Goal: Entertainment & Leisure: Consume media (video, audio)

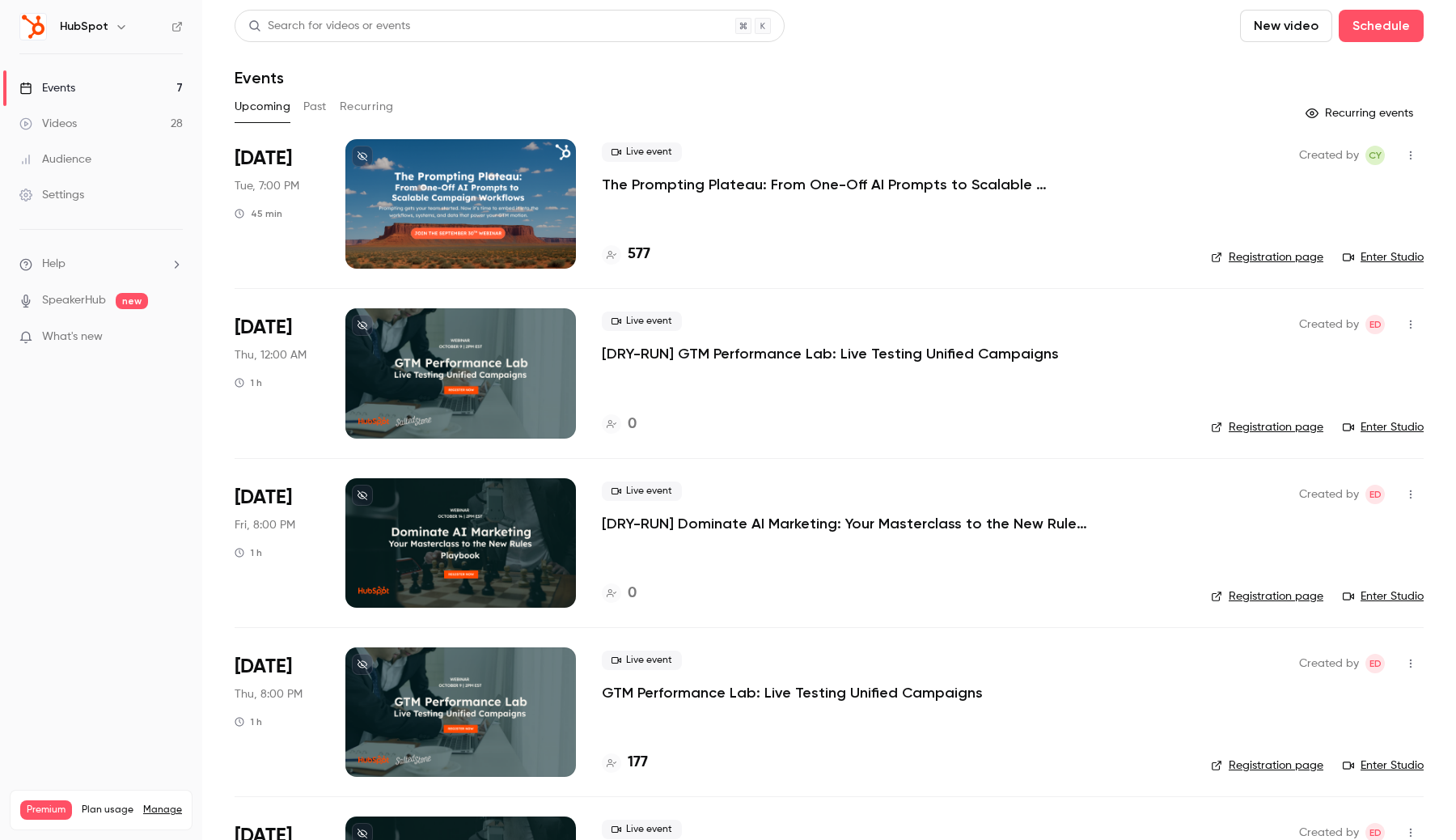
click at [115, 26] on icon "button" at bounding box center [121, 26] width 13 height 13
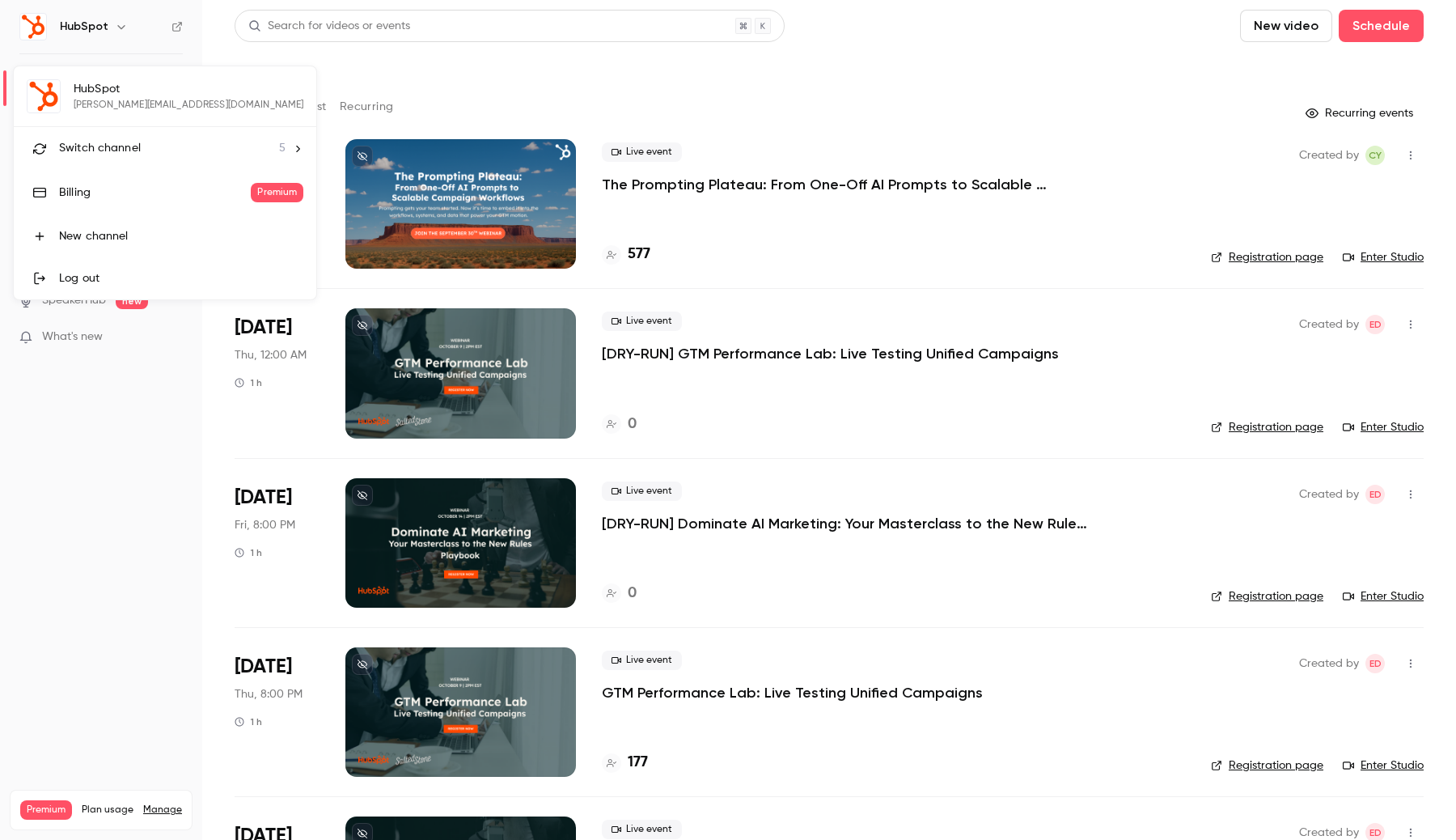
click at [127, 136] on li "Switch channel 5" at bounding box center [165, 148] width 303 height 43
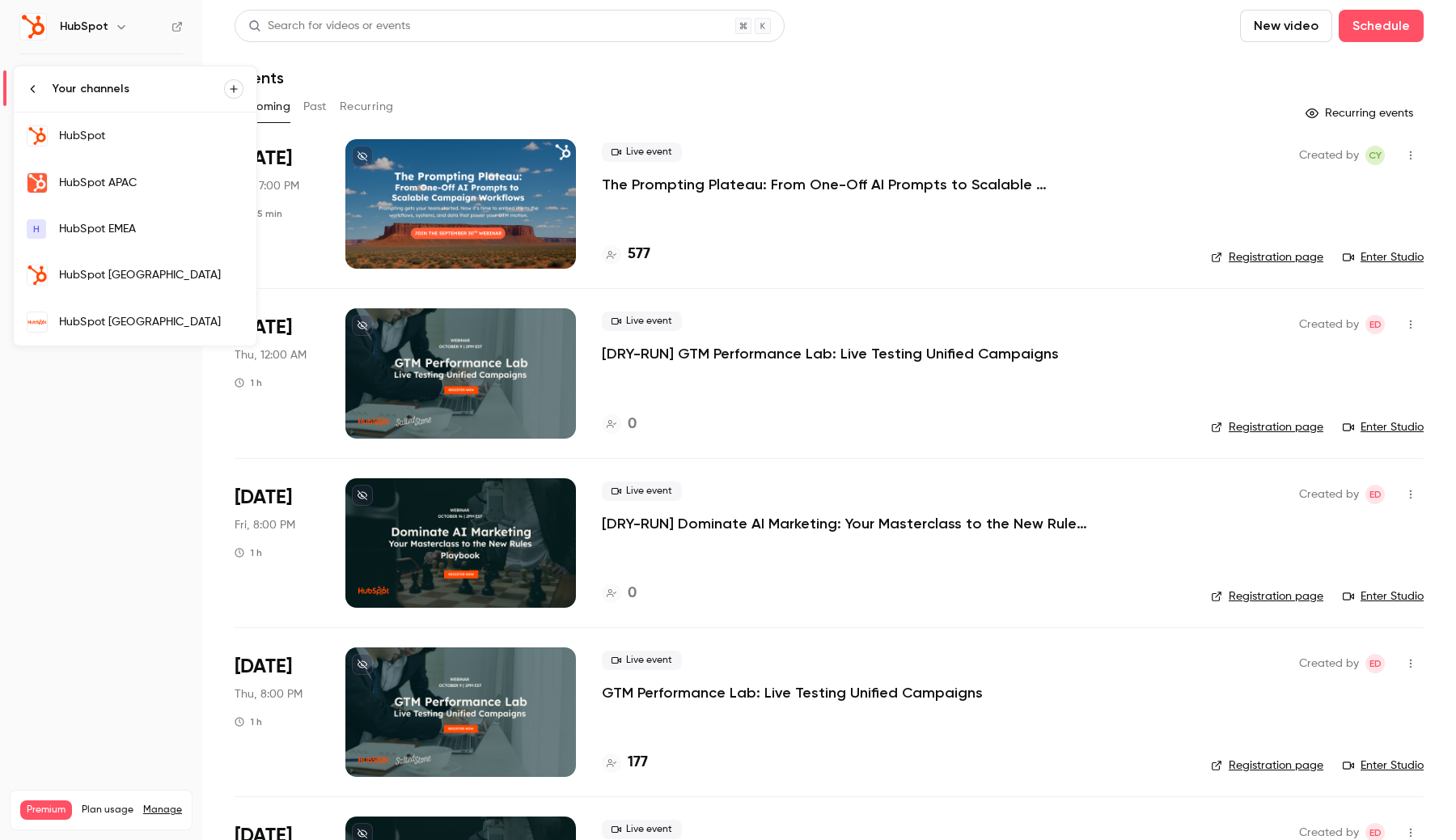
click at [126, 317] on div "HubSpot [GEOGRAPHIC_DATA]" at bounding box center [151, 322] width 184 height 17
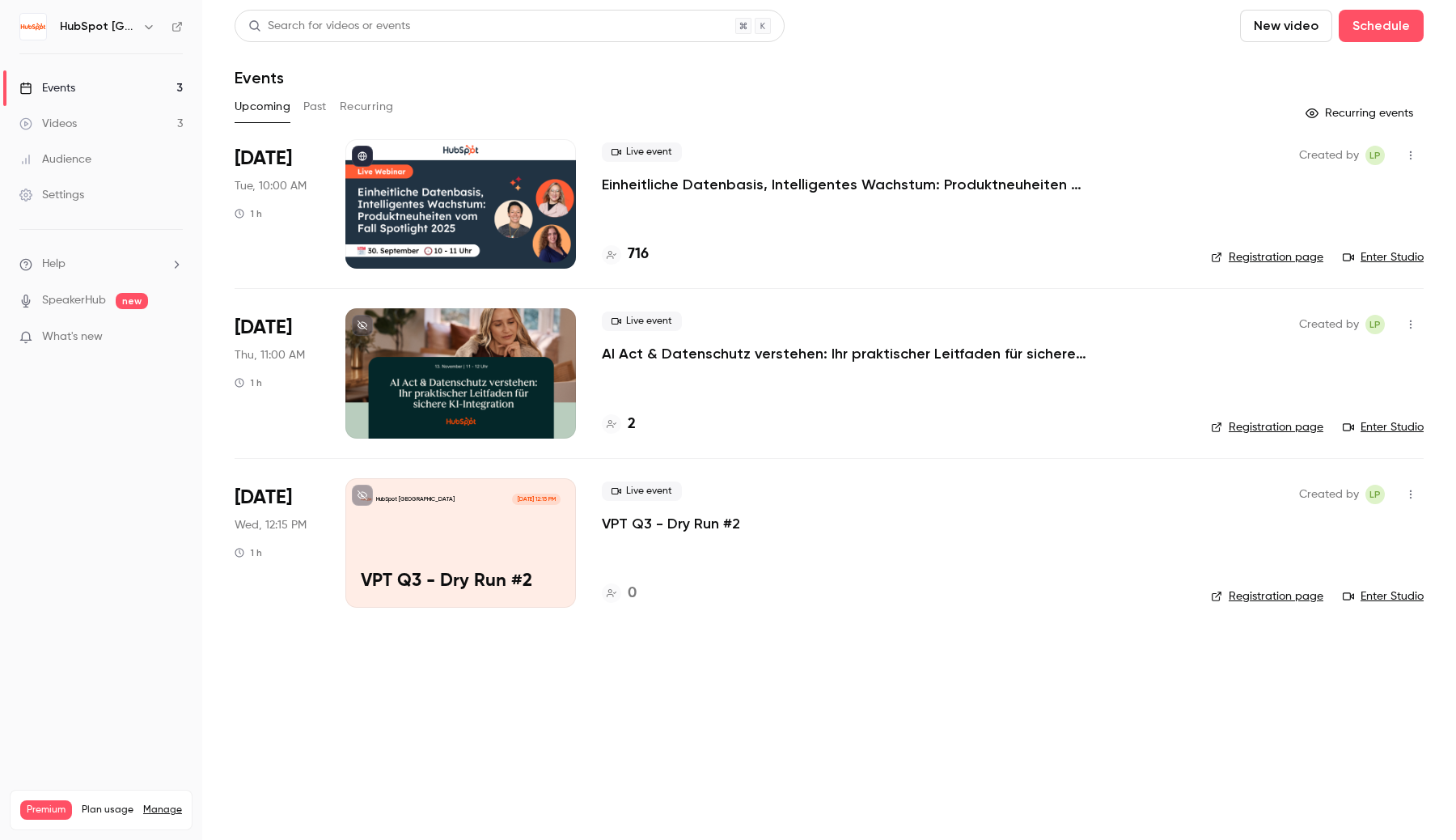
click at [149, 24] on icon "button" at bounding box center [148, 26] width 13 height 13
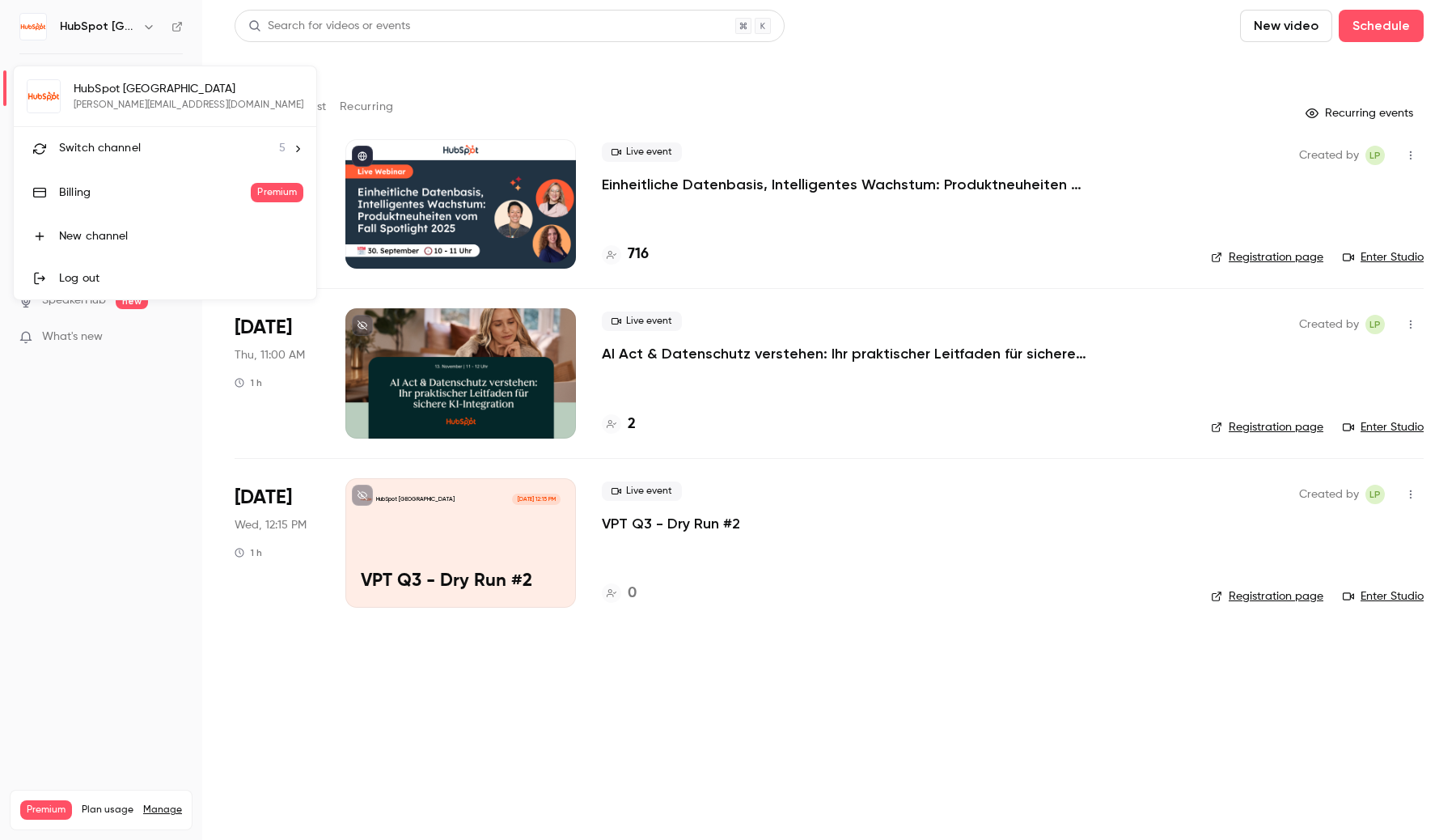
click at [151, 134] on li "Switch channel 5" at bounding box center [165, 148] width 303 height 43
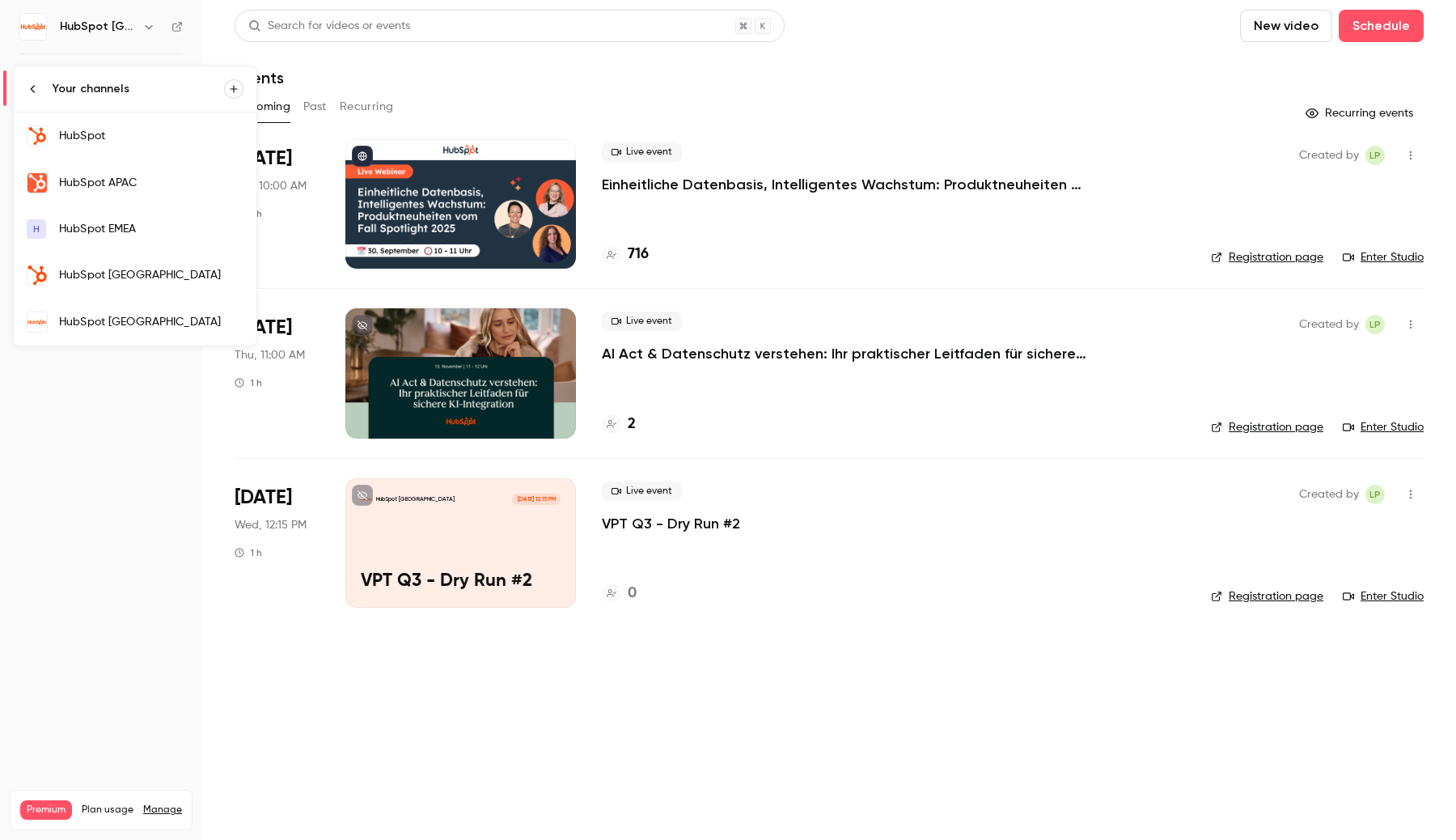
click at [35, 90] on icon at bounding box center [32, 89] width 13 height 13
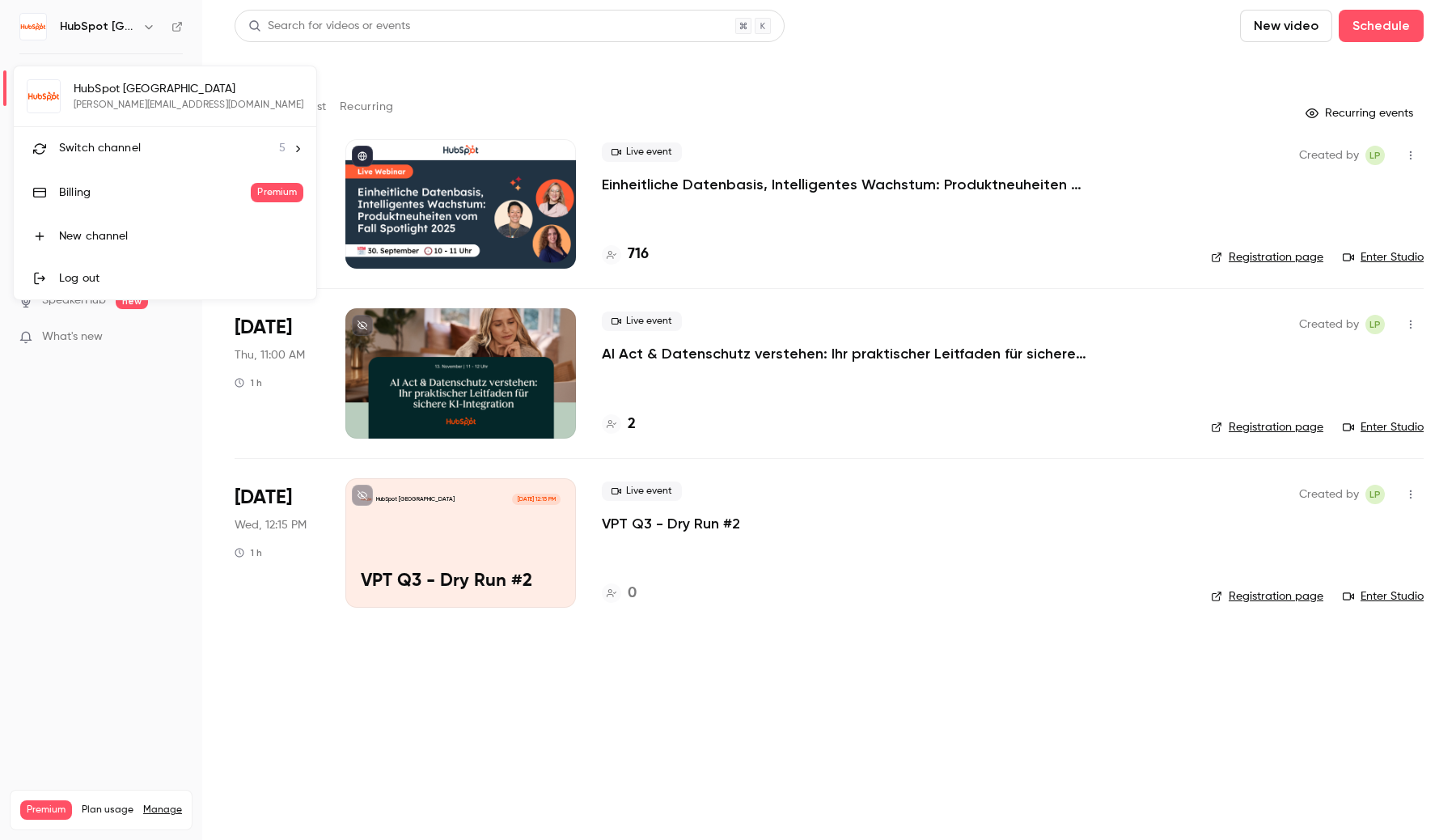
click at [133, 157] on li "Switch channel 5" at bounding box center [165, 148] width 303 height 43
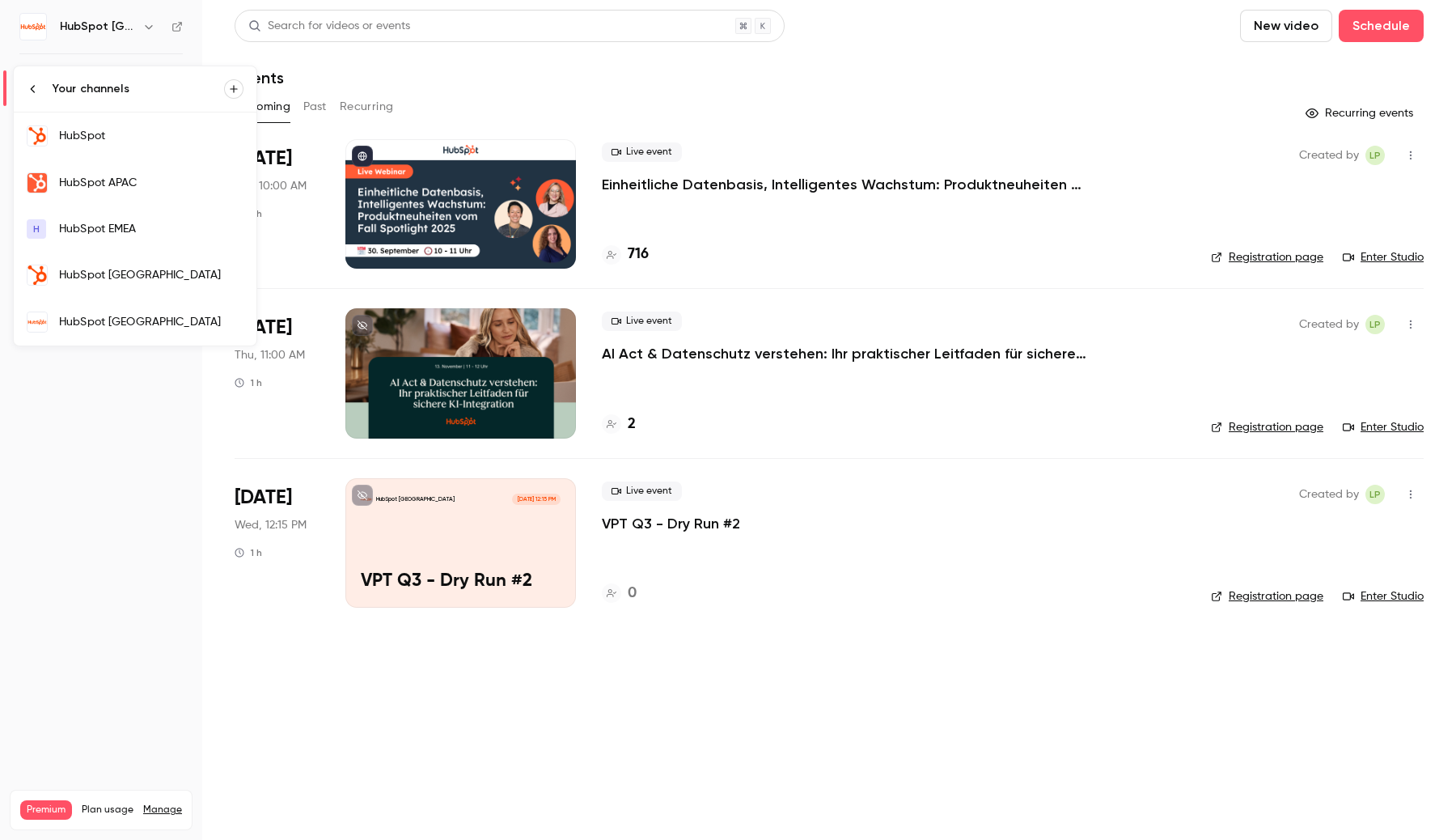
click at [125, 219] on link "H HubSpot EMEA" at bounding box center [134, 229] width 243 height 45
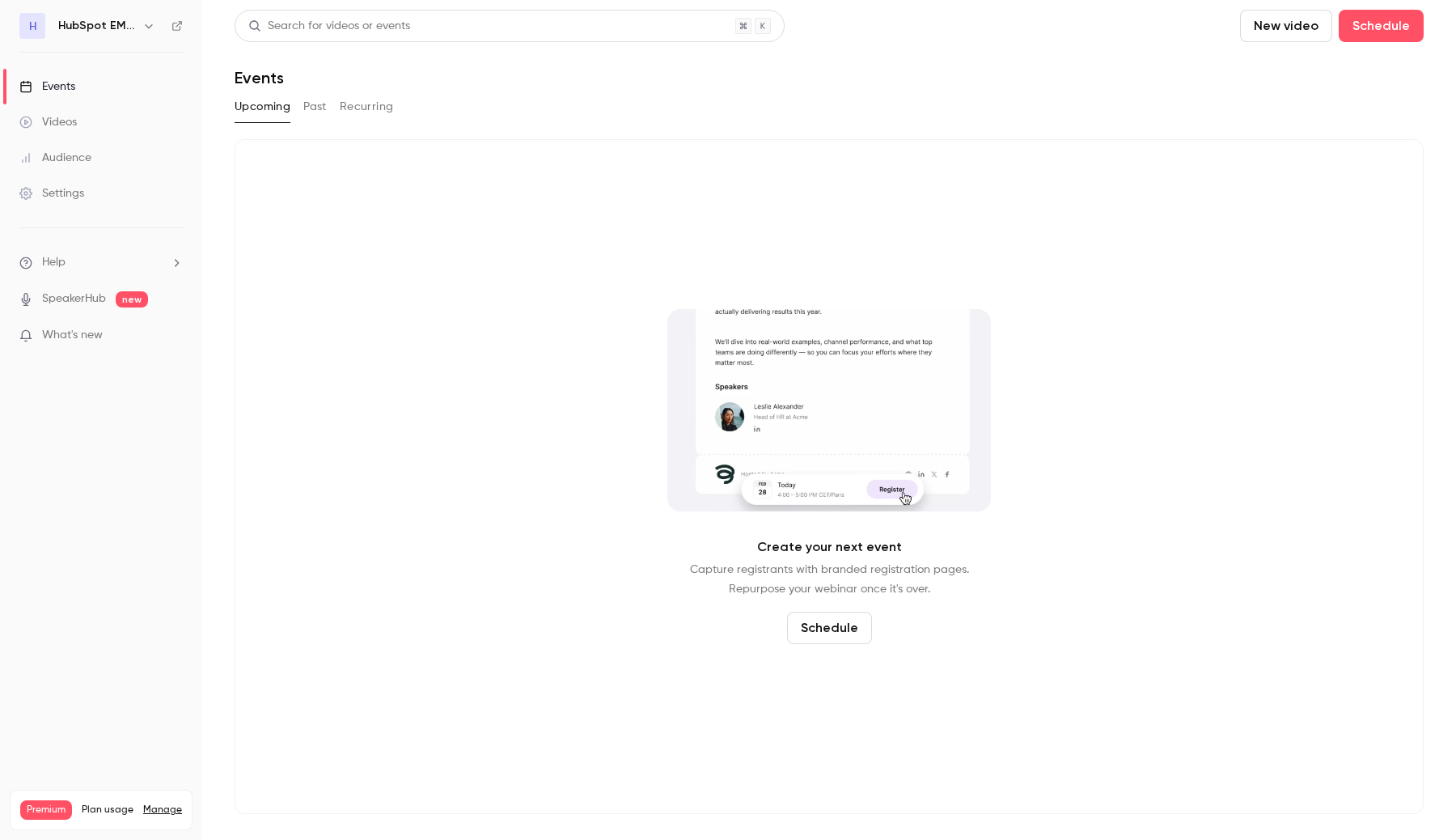
click at [317, 108] on button "Past" at bounding box center [315, 106] width 23 height 26
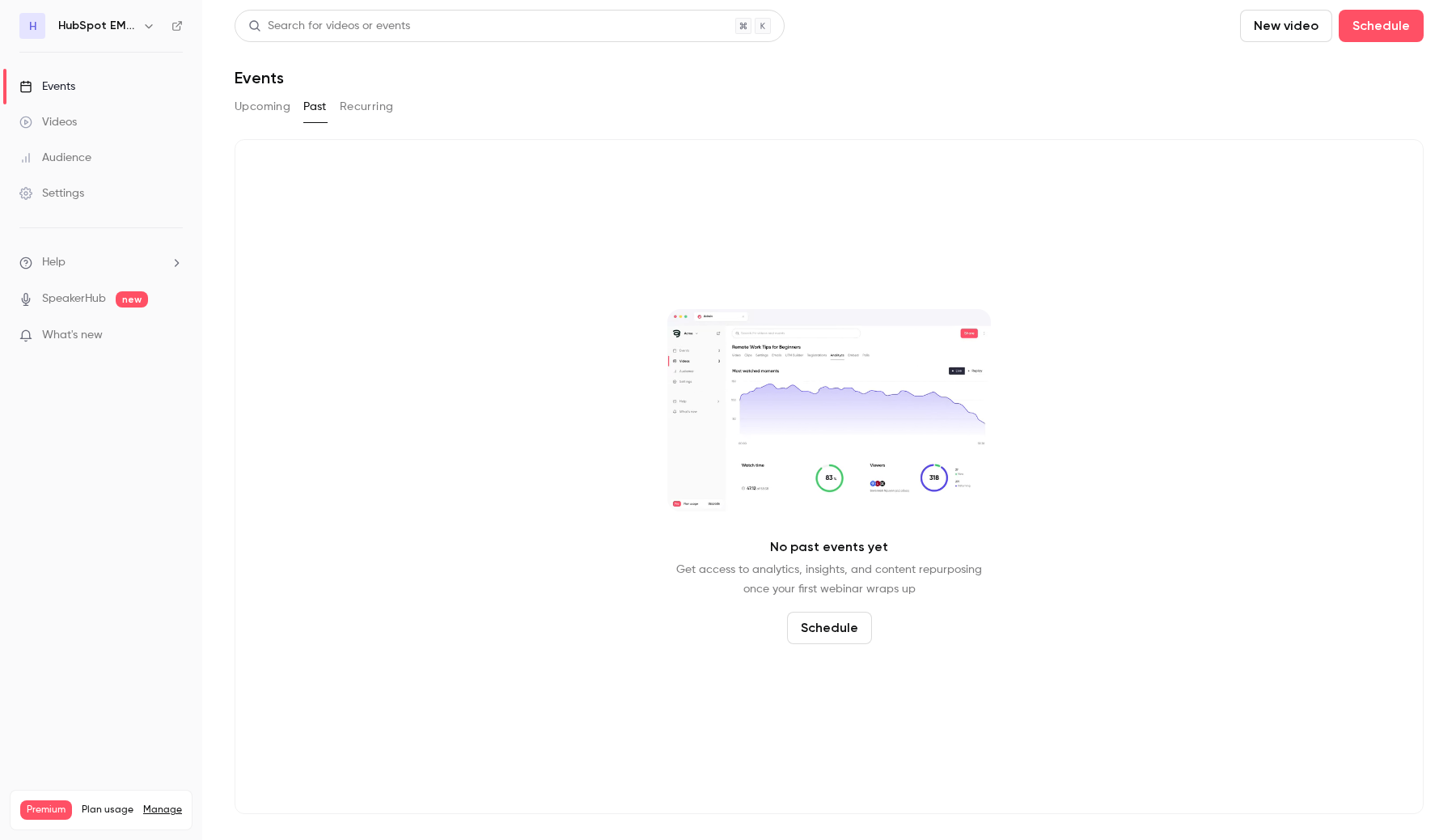
click at [97, 124] on link "Videos" at bounding box center [101, 122] width 203 height 36
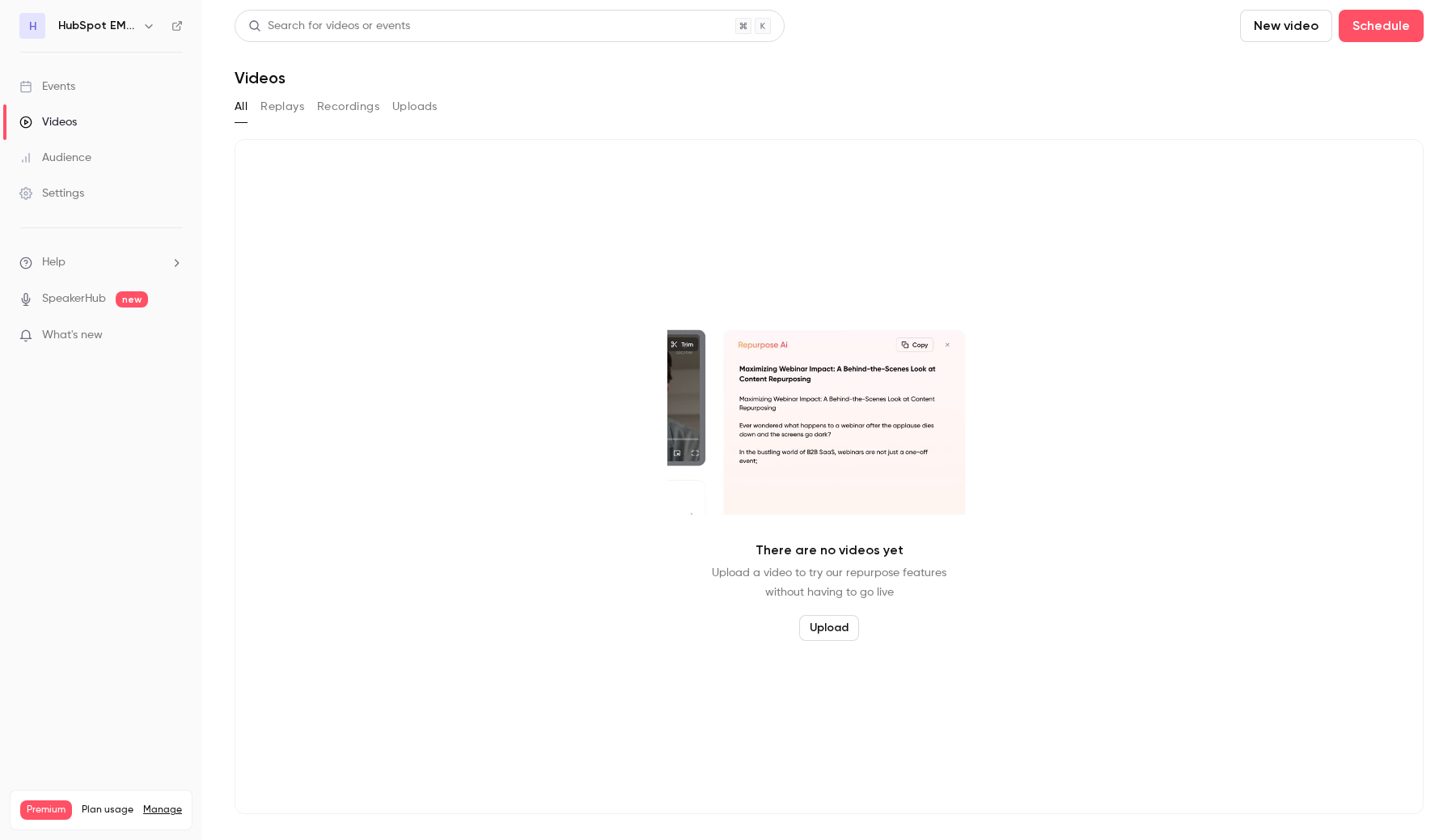
click at [66, 199] on div "Settings" at bounding box center [52, 193] width 64 height 17
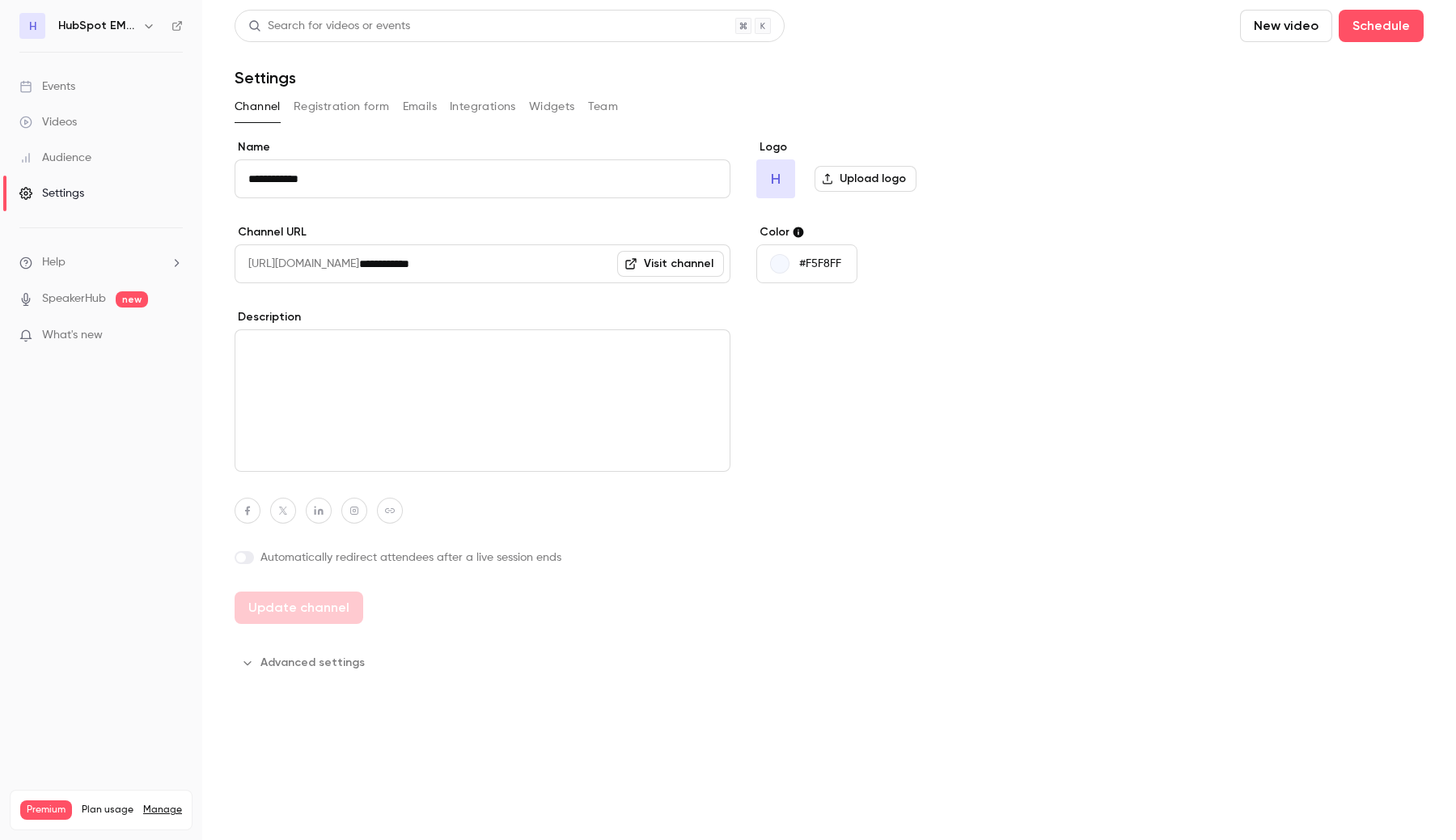
click at [146, 32] on button "button" at bounding box center [149, 26] width 19 height 19
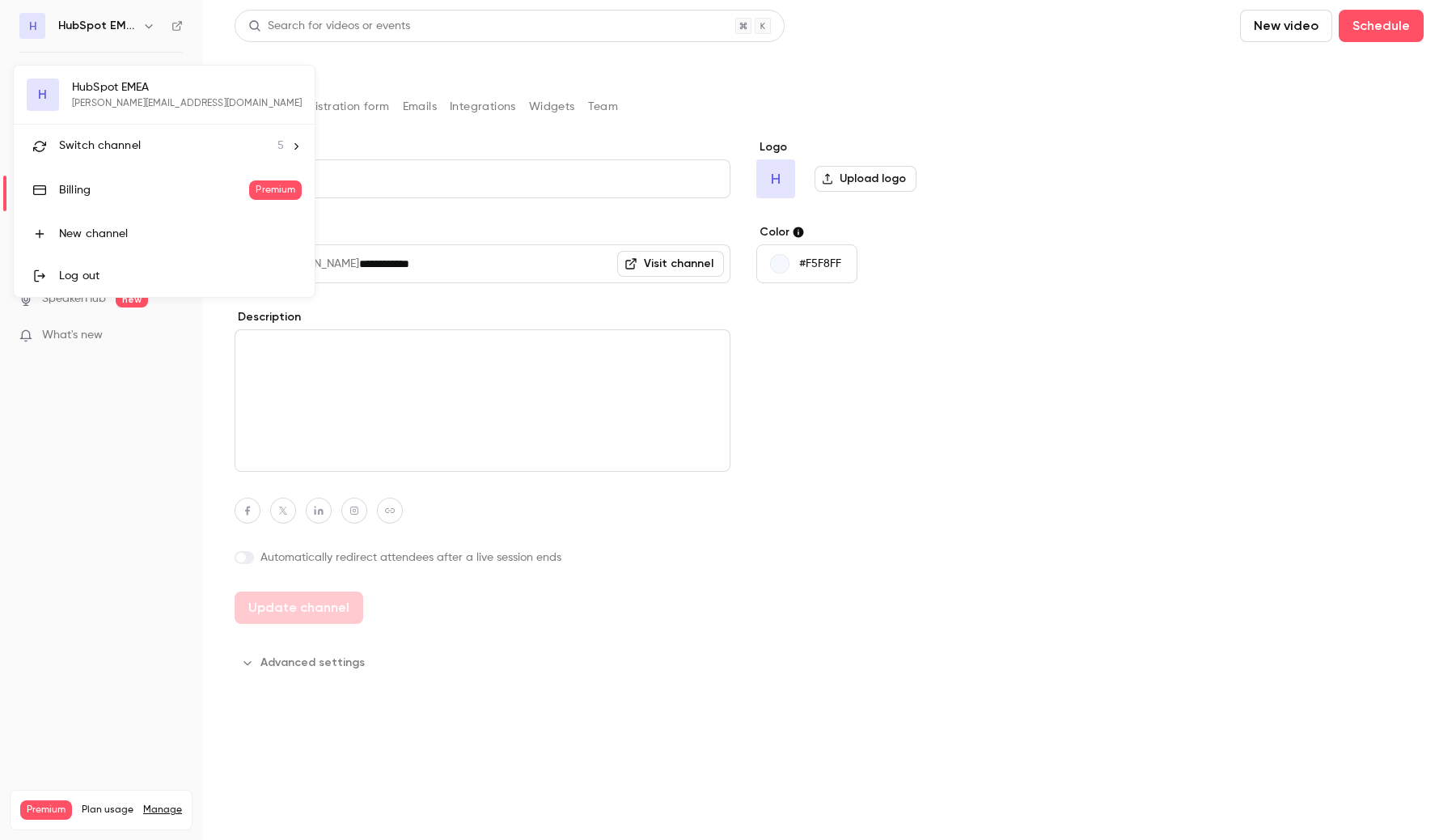
click at [141, 144] on div "Switch channel 5" at bounding box center [171, 145] width 225 height 17
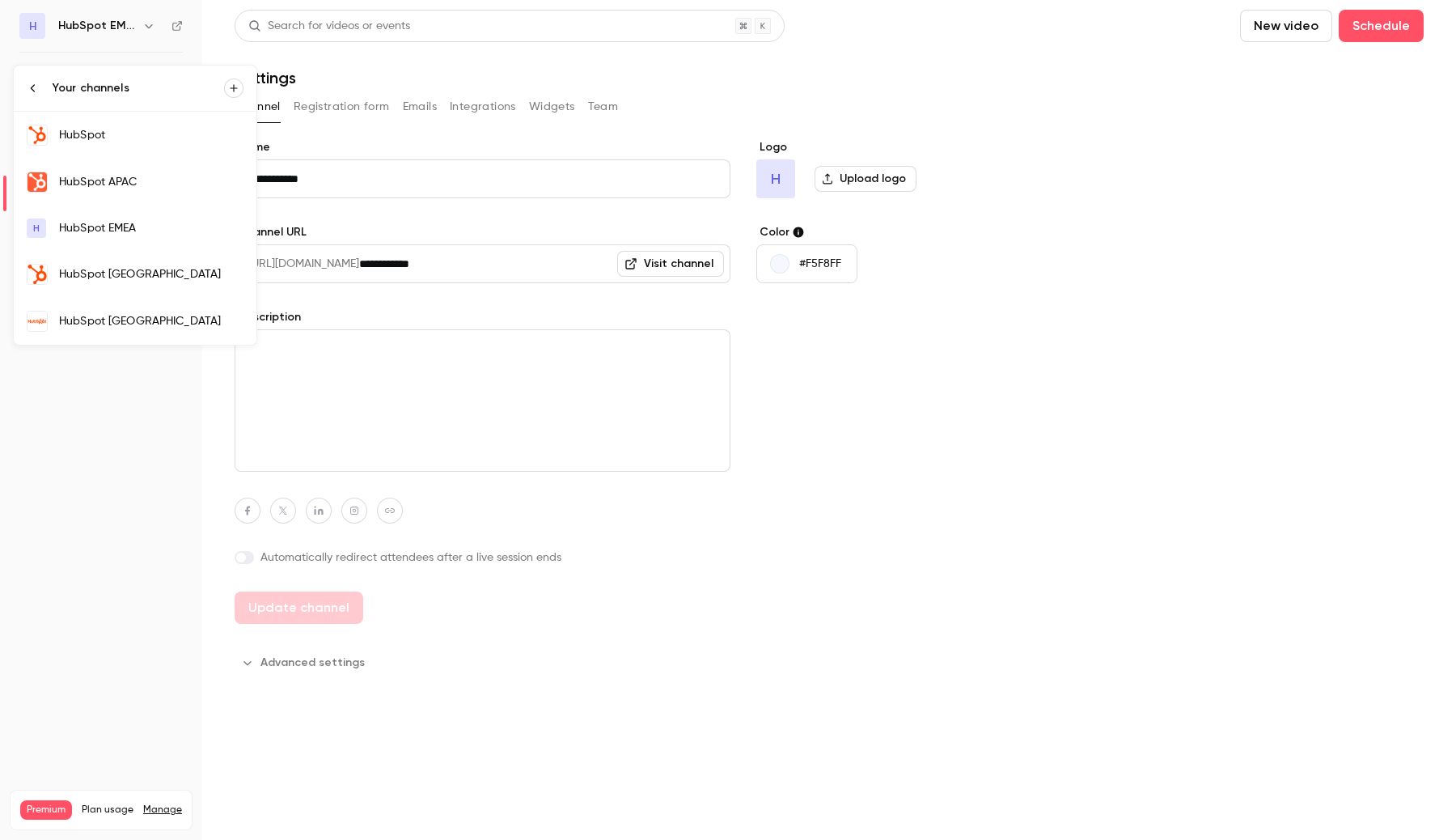
click at [124, 320] on div "HubSpot [GEOGRAPHIC_DATA]" at bounding box center [151, 321] width 184 height 17
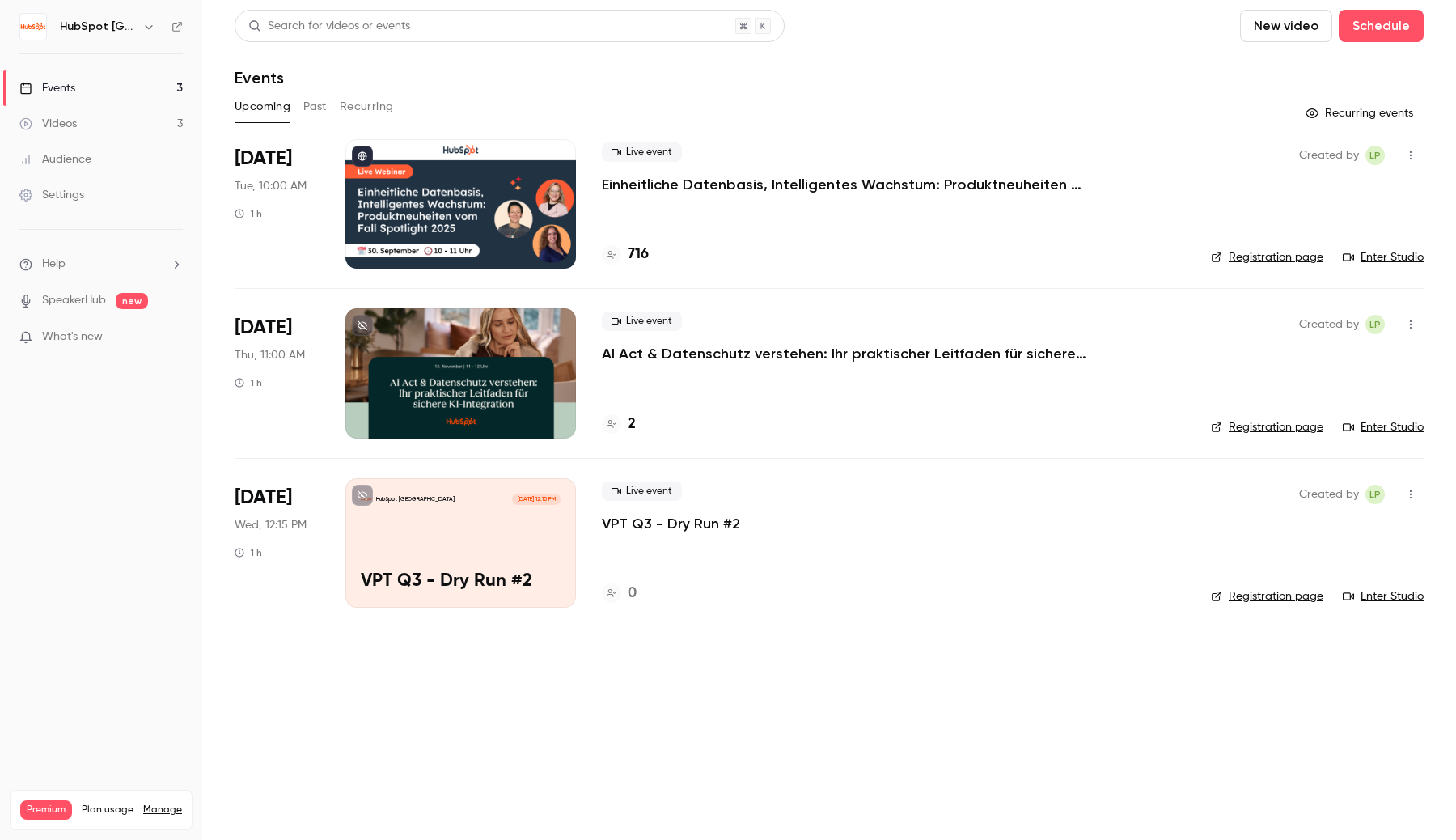
click at [104, 130] on link "Videos 3" at bounding box center [101, 124] width 203 height 36
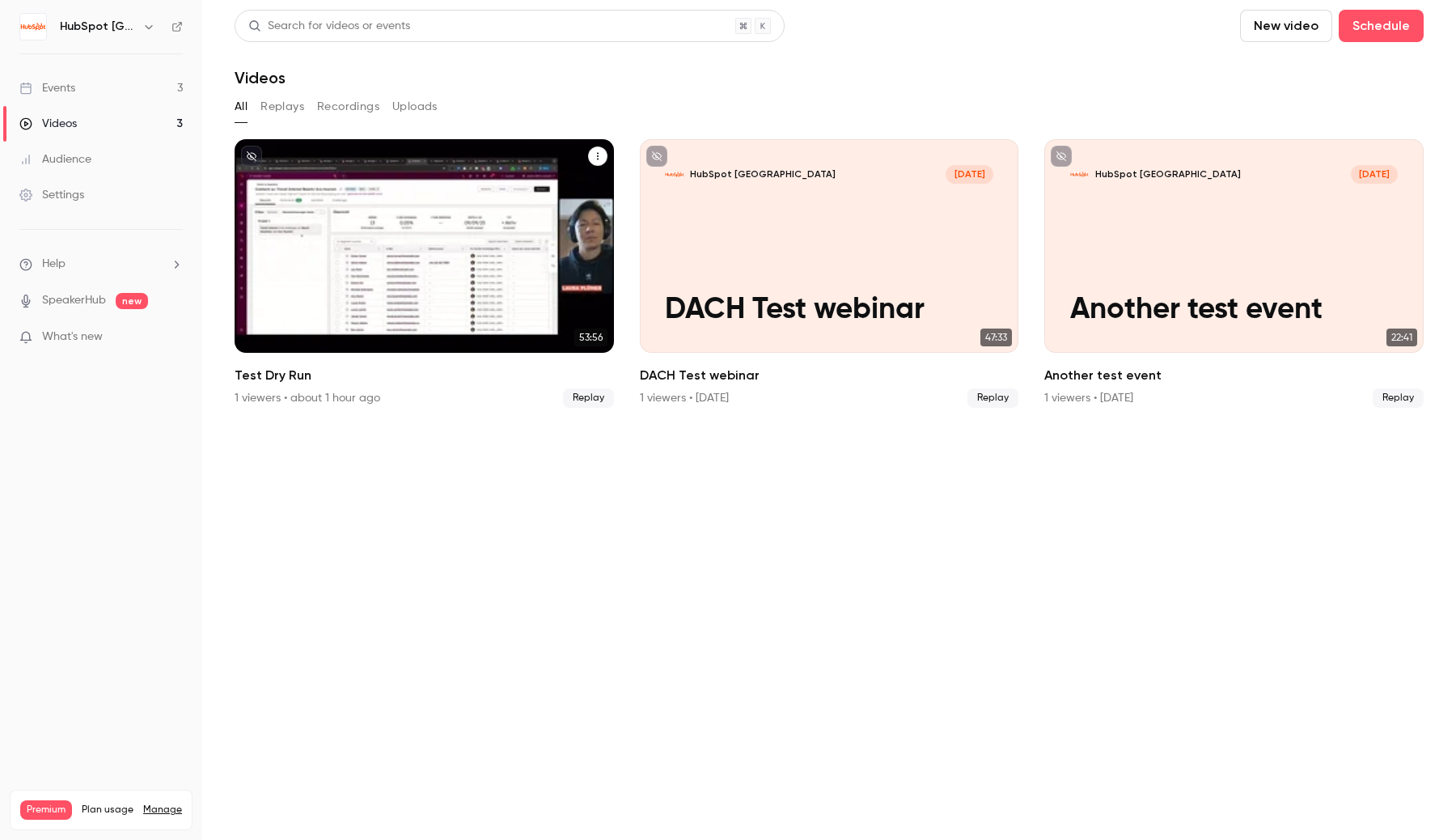
click at [390, 262] on div "HubSpot [GEOGRAPHIC_DATA] [DATE] Test Dry Run" at bounding box center [424, 246] width 379 height 213
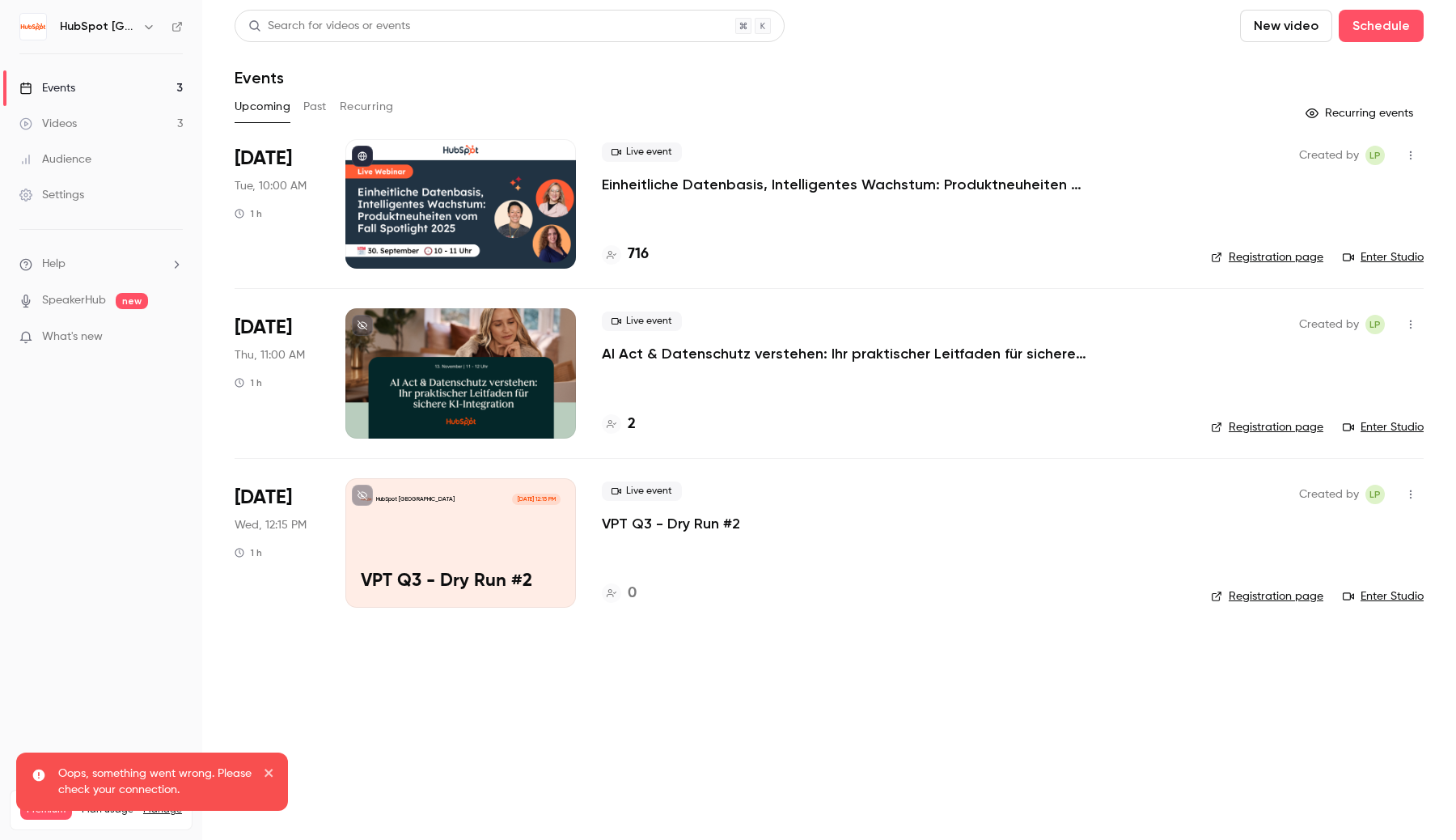
click at [479, 193] on div at bounding box center [461, 204] width 231 height 130
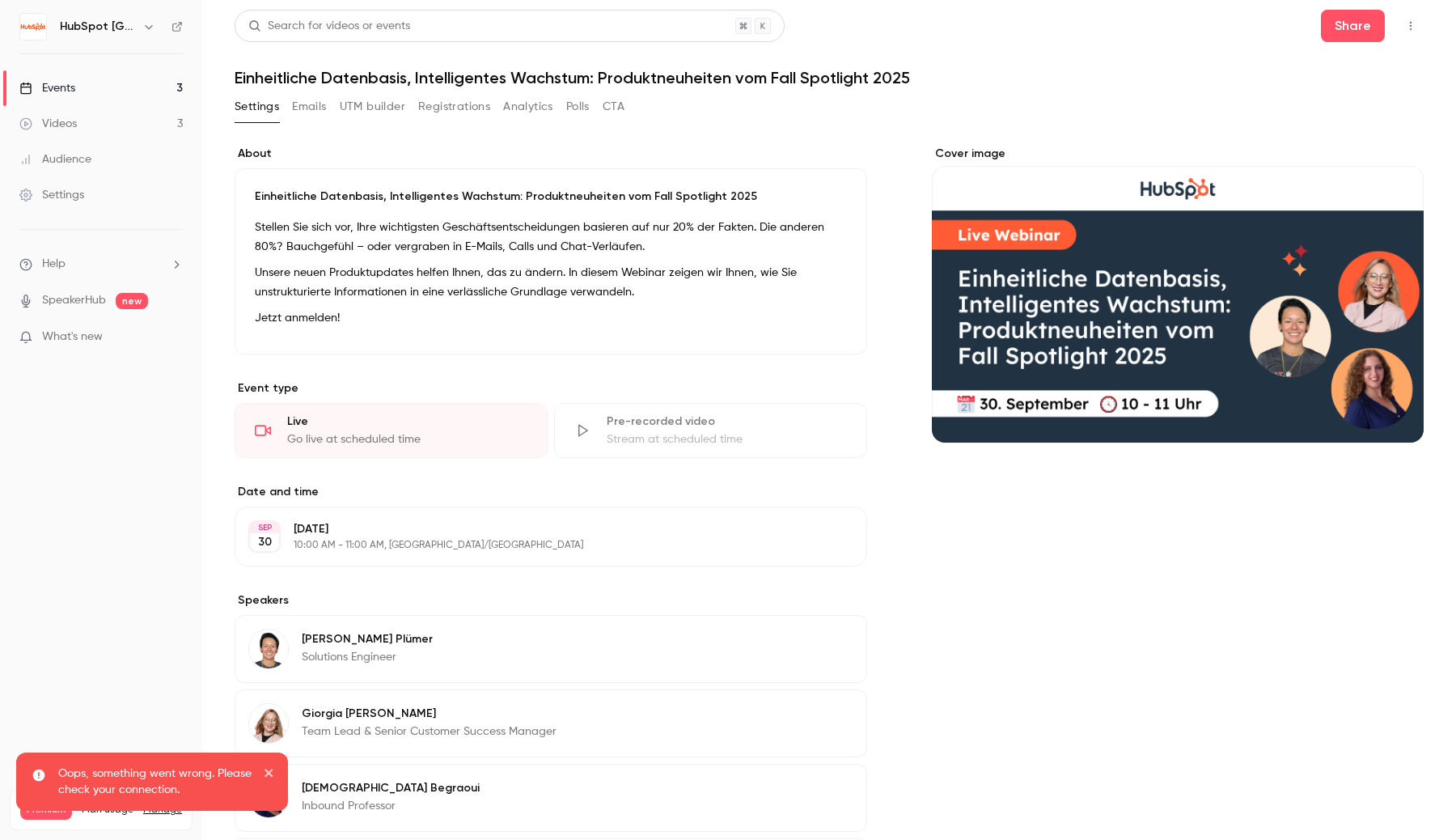
click at [130, 116] on link "Videos 3" at bounding box center [101, 124] width 203 height 36
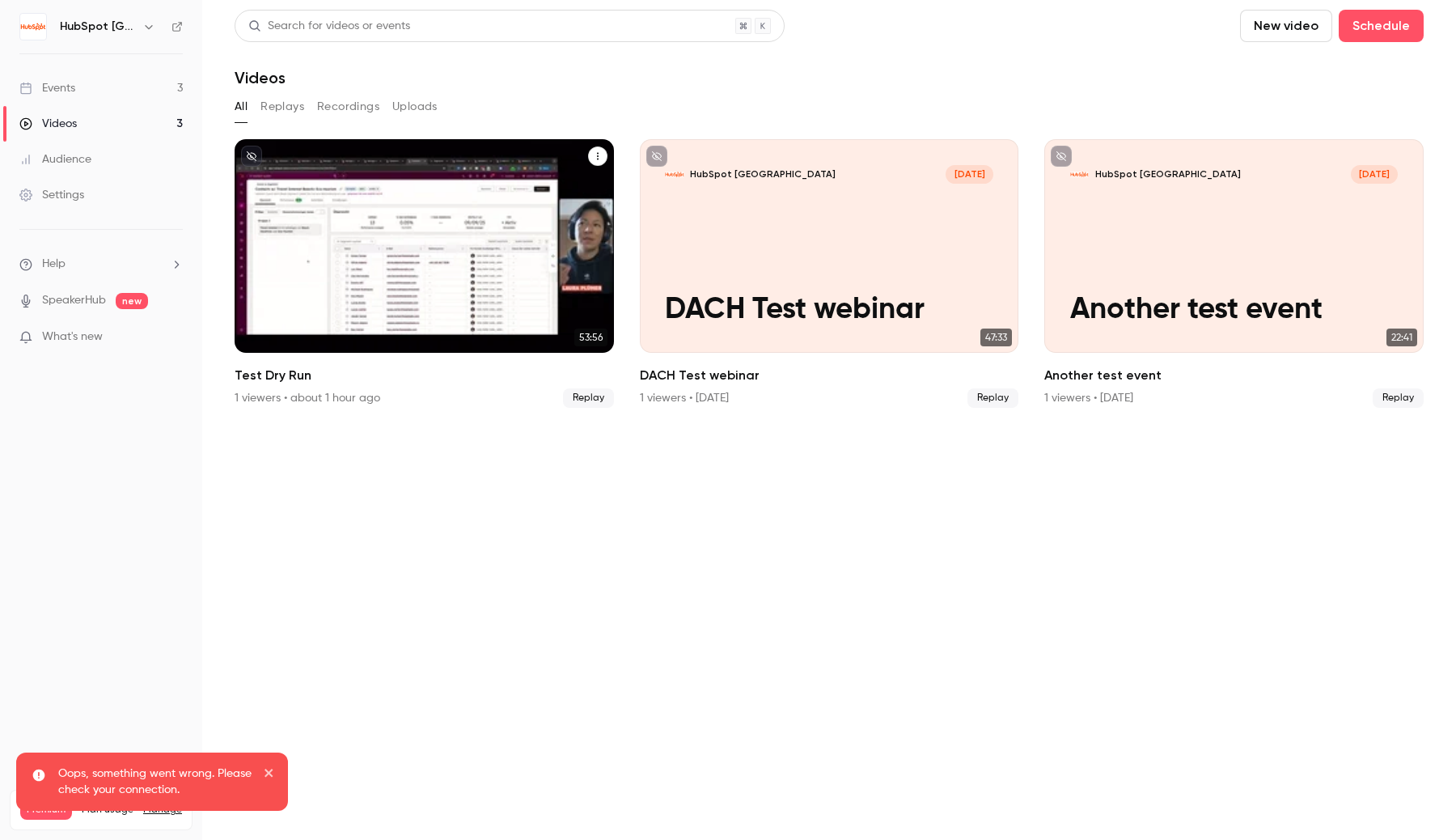
click at [419, 250] on div "HubSpot [GEOGRAPHIC_DATA] [DATE] Test Dry Run" at bounding box center [424, 246] width 379 height 213
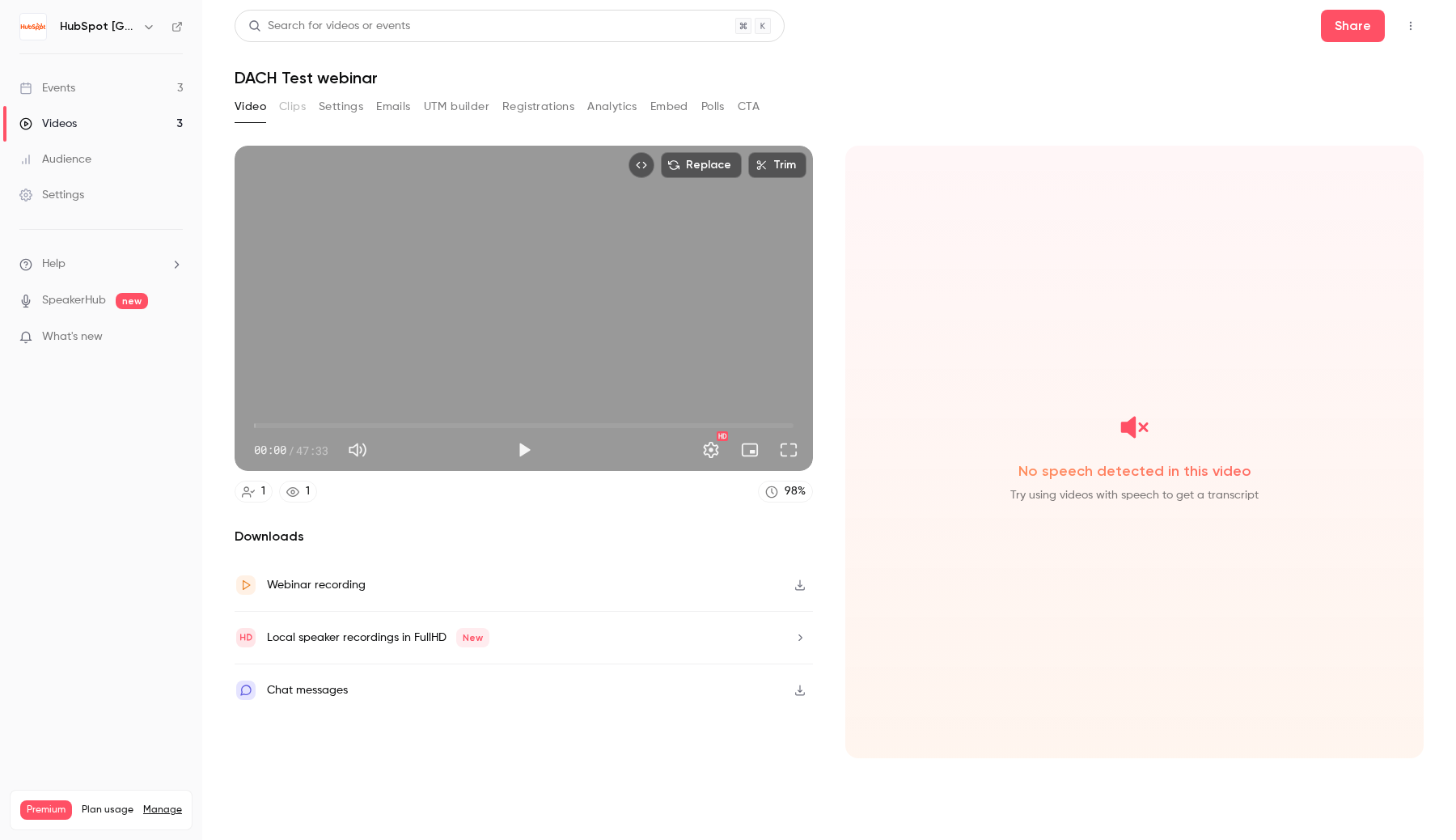
click at [155, 127] on link "Videos 3" at bounding box center [101, 124] width 203 height 36
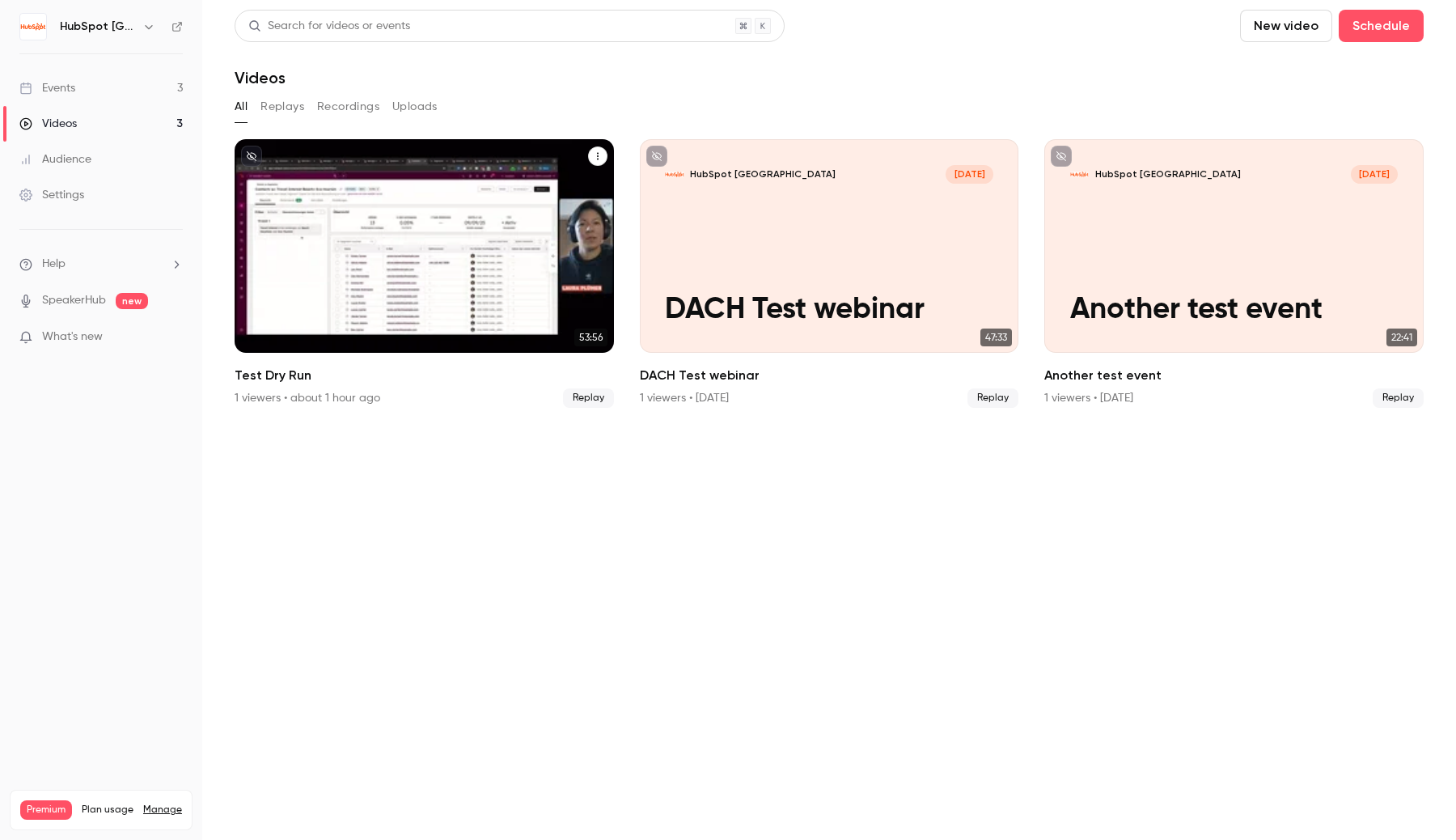
click at [505, 282] on div "HubSpot [GEOGRAPHIC_DATA] [DATE] Test Dry Run" at bounding box center [424, 246] width 379 height 213
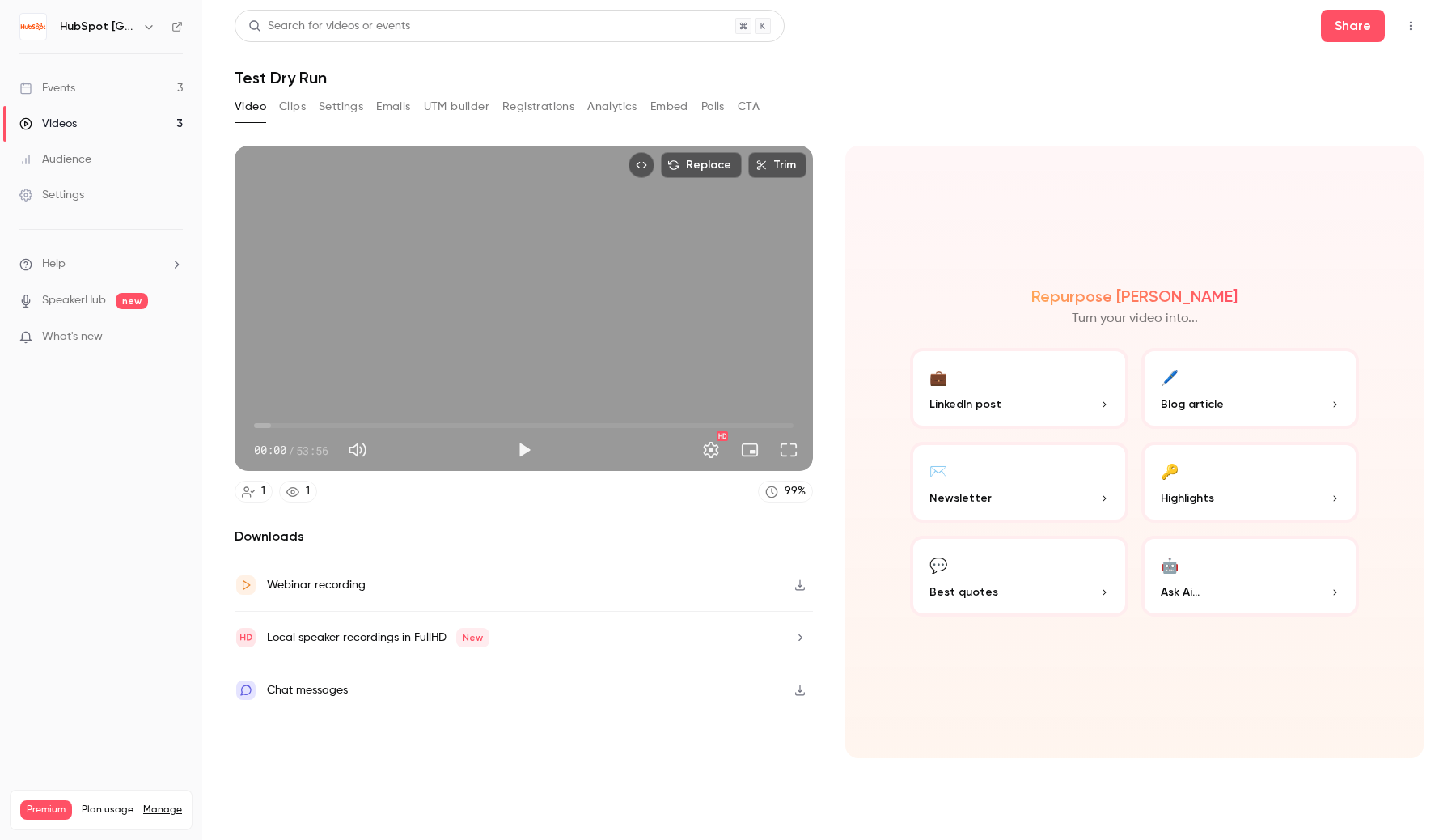
click at [54, 132] on div "Videos" at bounding box center [48, 124] width 57 height 17
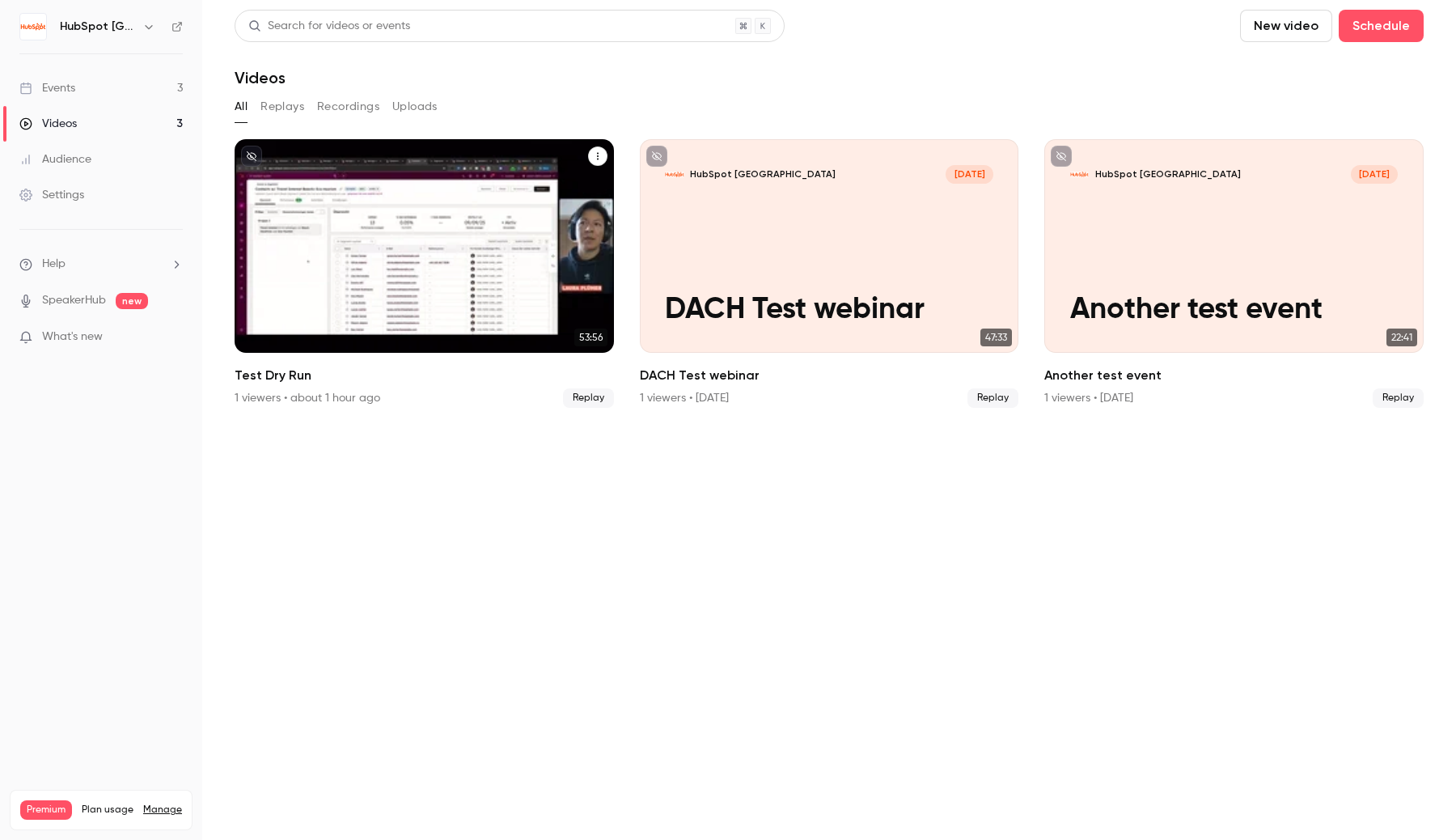
click at [447, 308] on p "Test Dry Run" at bounding box center [424, 310] width 327 height 34
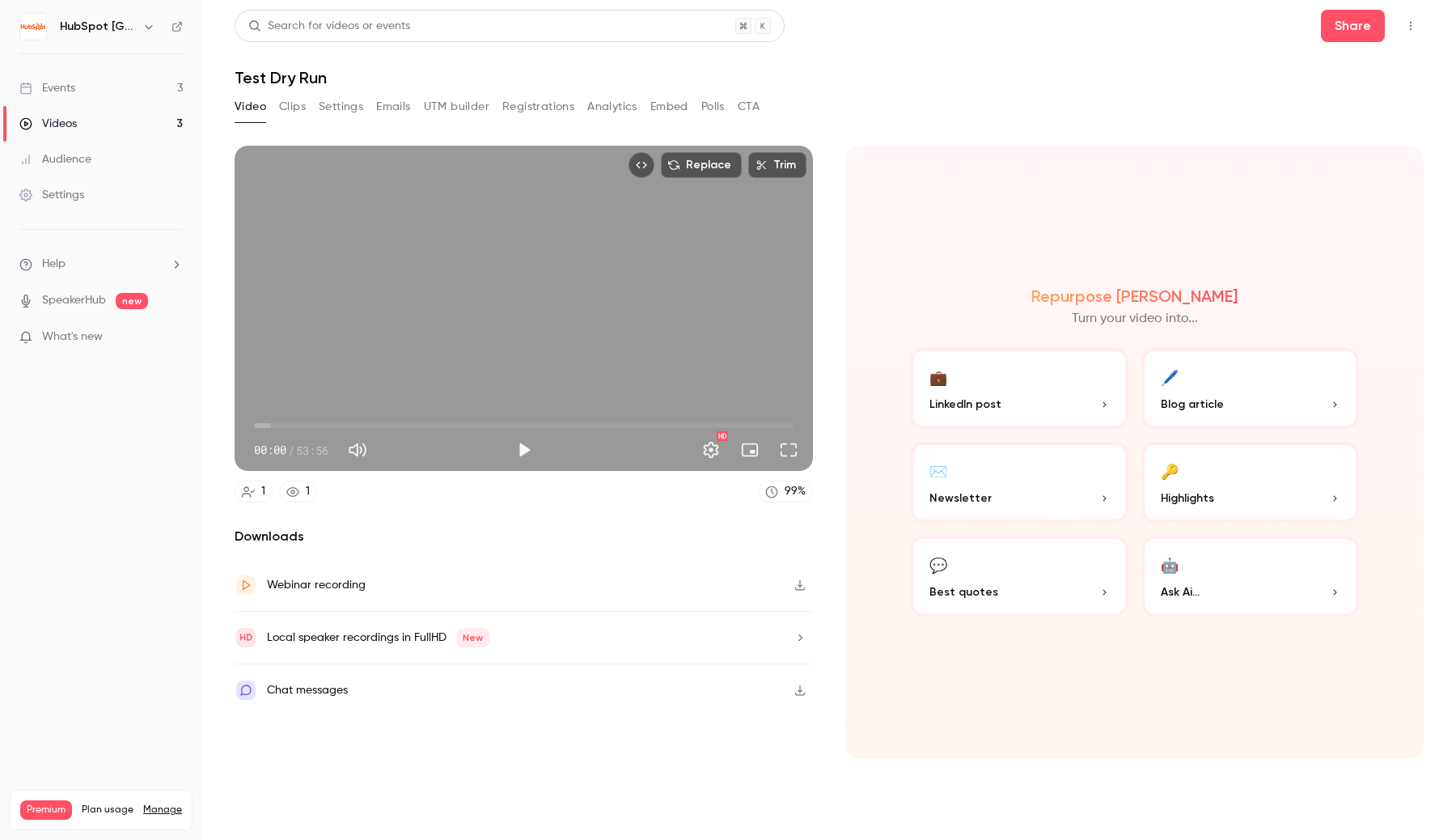
click at [336, 102] on button "Settings" at bounding box center [341, 106] width 45 height 26
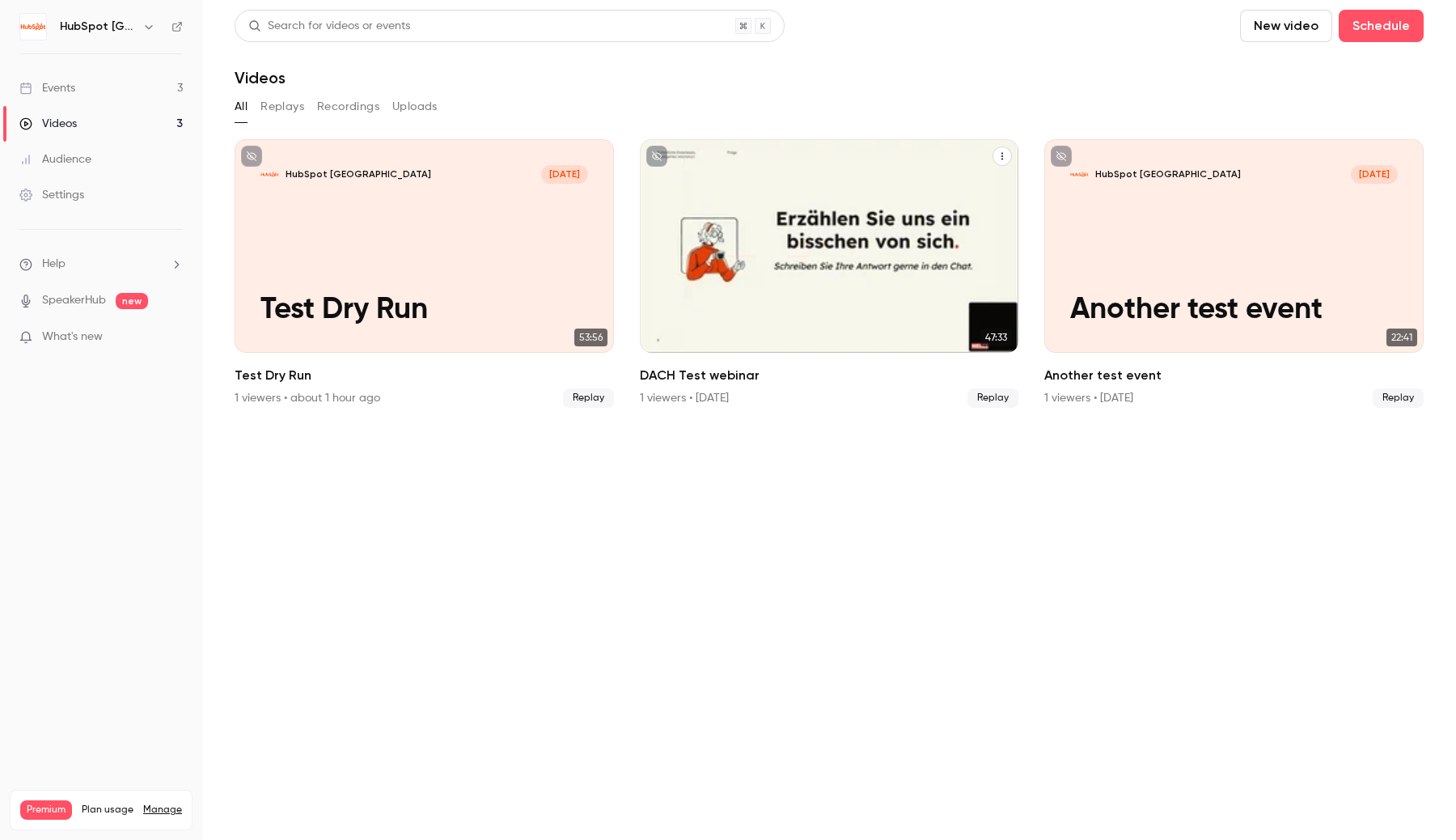
click at [815, 273] on div "HubSpot Germany Sep 25 DACH Test webinar" at bounding box center [829, 246] width 379 height 213
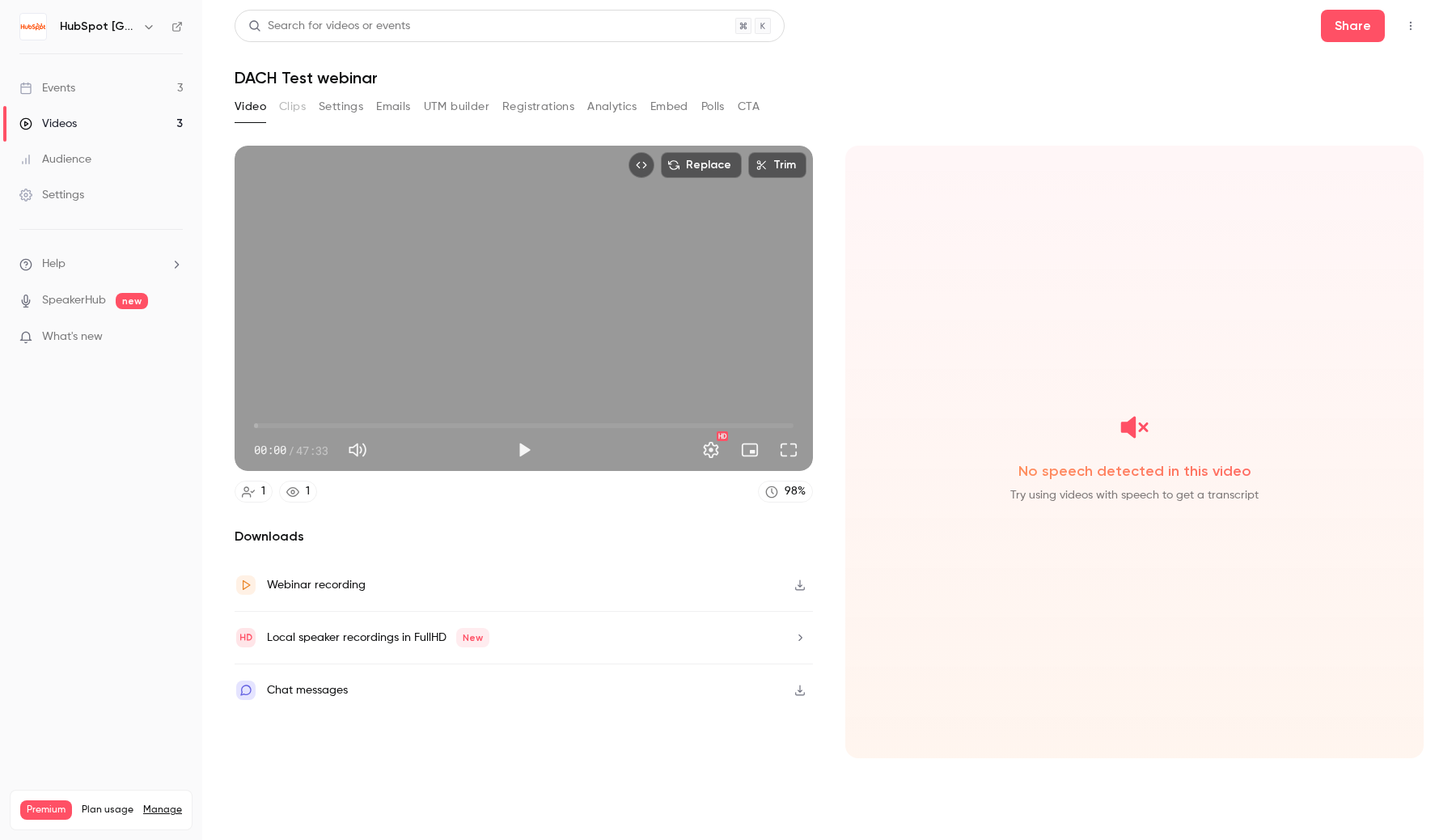
click at [514, 455] on button "Play" at bounding box center [523, 449] width 32 height 32
click at [430, 430] on span "00:00" at bounding box center [524, 425] width 540 height 26
click at [544, 415] on span "15:32" at bounding box center [524, 425] width 540 height 26
type input "****"
click at [520, 452] on button "Pause" at bounding box center [523, 449] width 32 height 32
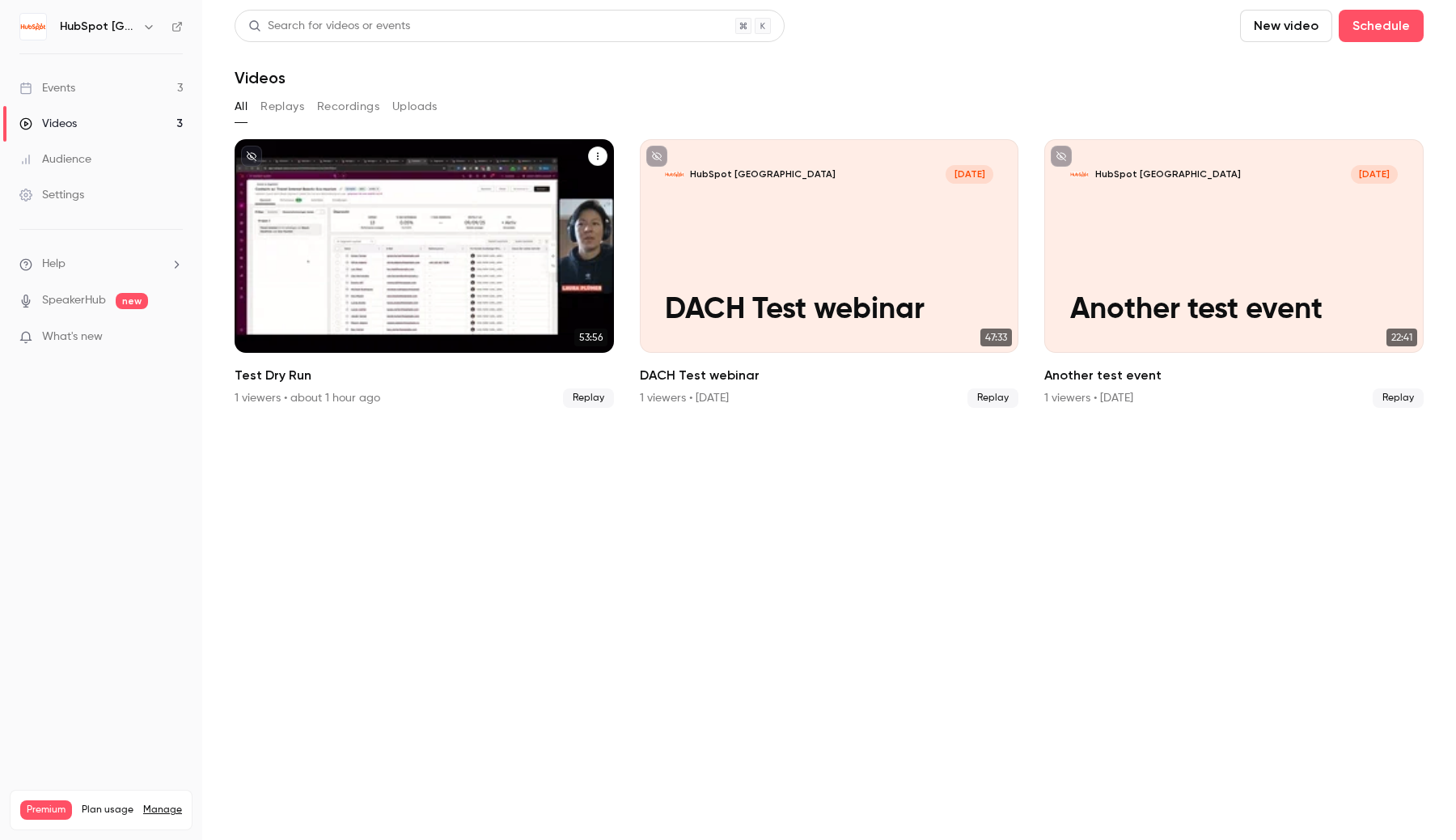
click at [360, 313] on p "Test Dry Run" at bounding box center [424, 310] width 327 height 34
